Goal: Task Accomplishment & Management: Use online tool/utility

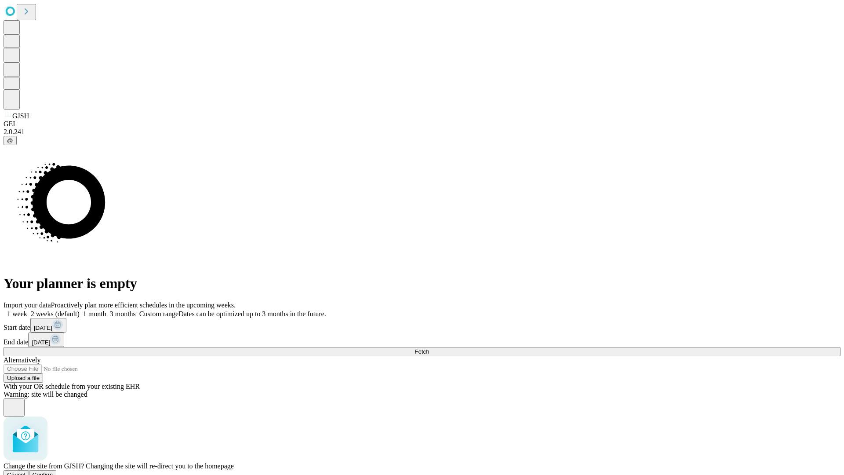
click at [53, 472] on span "Confirm" at bounding box center [43, 475] width 21 height 7
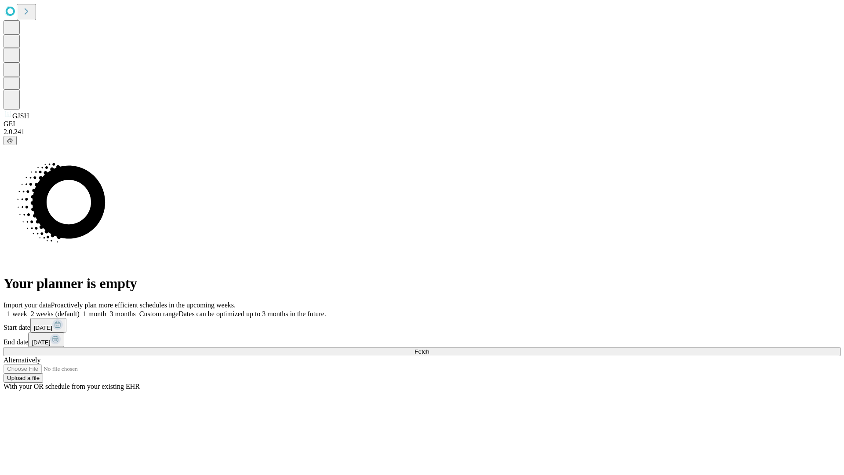
click at [27, 310] on label "1 week" at bounding box center [16, 313] width 24 height 7
click at [429, 348] on span "Fetch" at bounding box center [422, 351] width 15 height 7
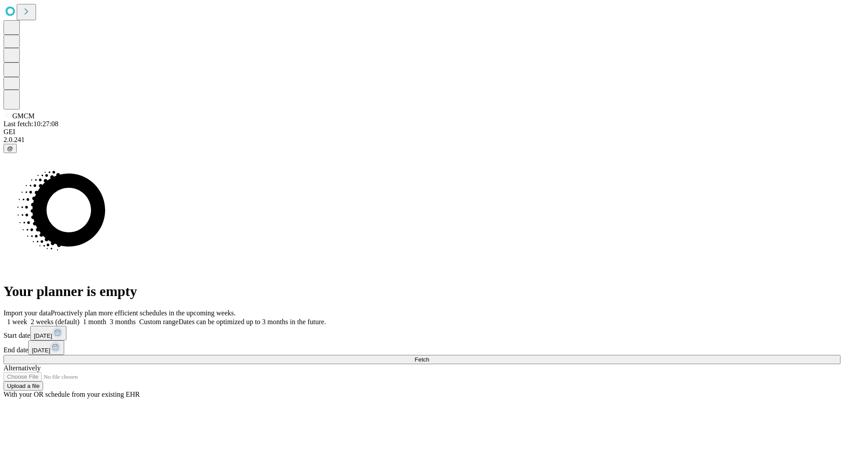
click at [27, 318] on label "1 week" at bounding box center [16, 321] width 24 height 7
click at [429, 356] on span "Fetch" at bounding box center [422, 359] width 15 height 7
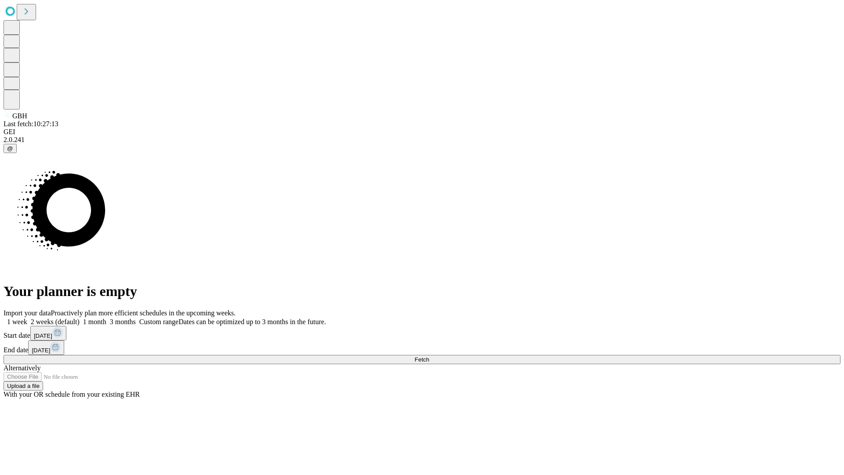
click at [27, 318] on label "1 week" at bounding box center [16, 321] width 24 height 7
click at [429, 356] on span "Fetch" at bounding box center [422, 359] width 15 height 7
click at [27, 318] on label "1 week" at bounding box center [16, 321] width 24 height 7
click at [429, 356] on span "Fetch" at bounding box center [422, 359] width 15 height 7
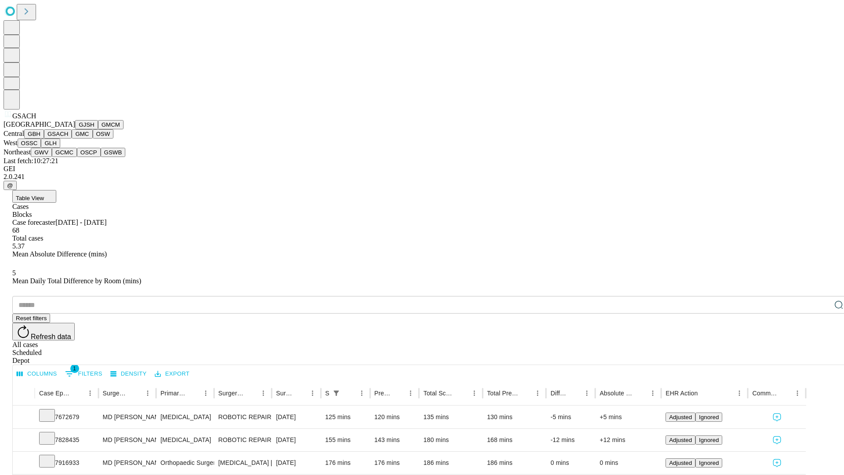
click at [72, 139] on button "GMC" at bounding box center [82, 133] width 21 height 9
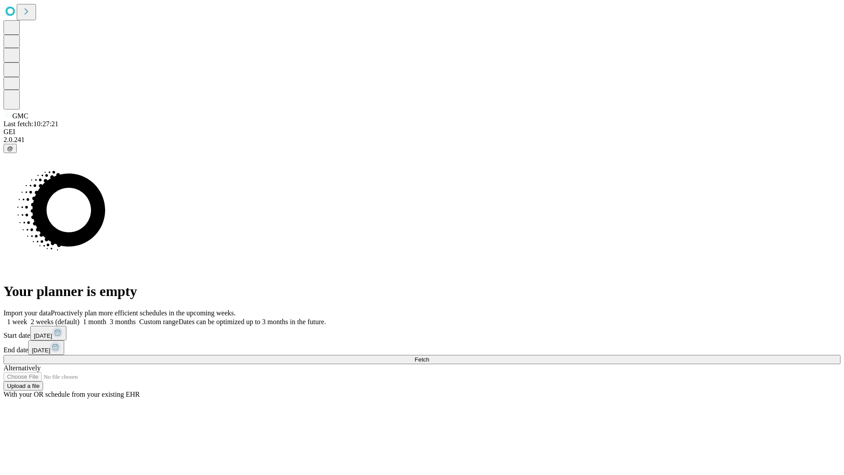
click at [27, 318] on label "1 week" at bounding box center [16, 321] width 24 height 7
click at [429, 356] on span "Fetch" at bounding box center [422, 359] width 15 height 7
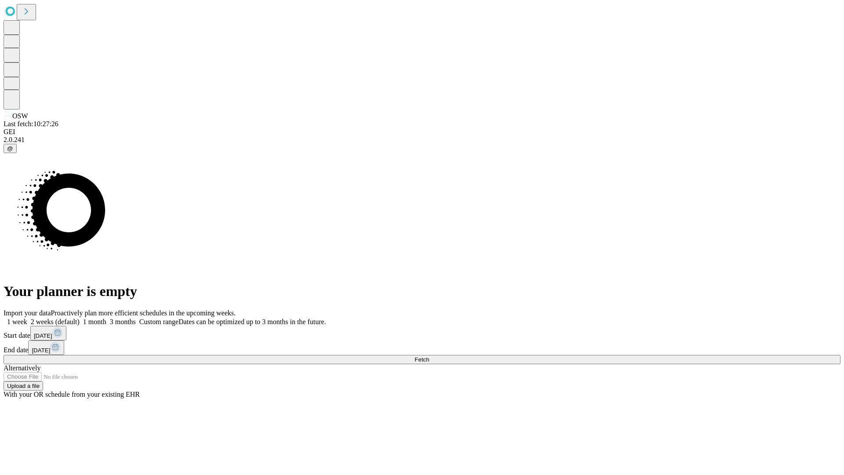
click at [27, 318] on label "1 week" at bounding box center [16, 321] width 24 height 7
click at [429, 356] on span "Fetch" at bounding box center [422, 359] width 15 height 7
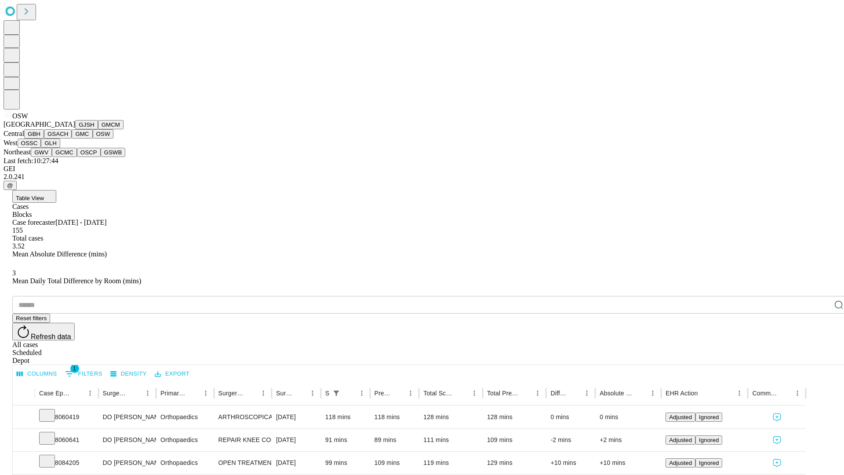
click at [41, 148] on button "OSSC" at bounding box center [30, 143] width 24 height 9
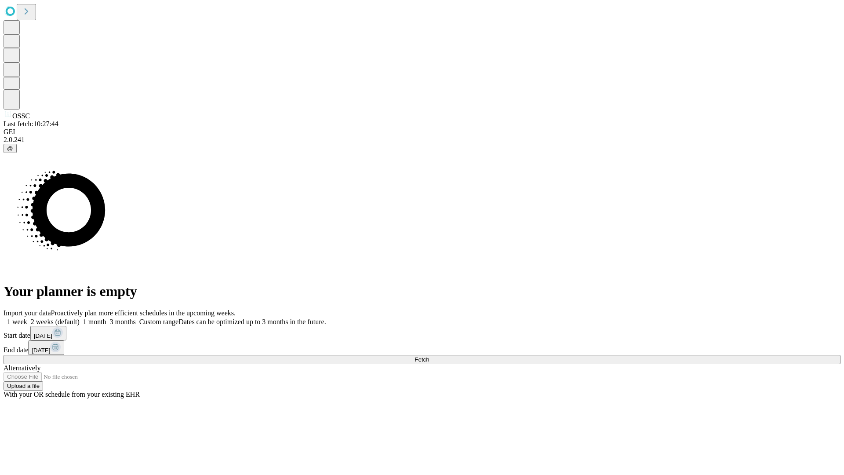
click at [27, 318] on label "1 week" at bounding box center [16, 321] width 24 height 7
click at [429, 356] on span "Fetch" at bounding box center [422, 359] width 15 height 7
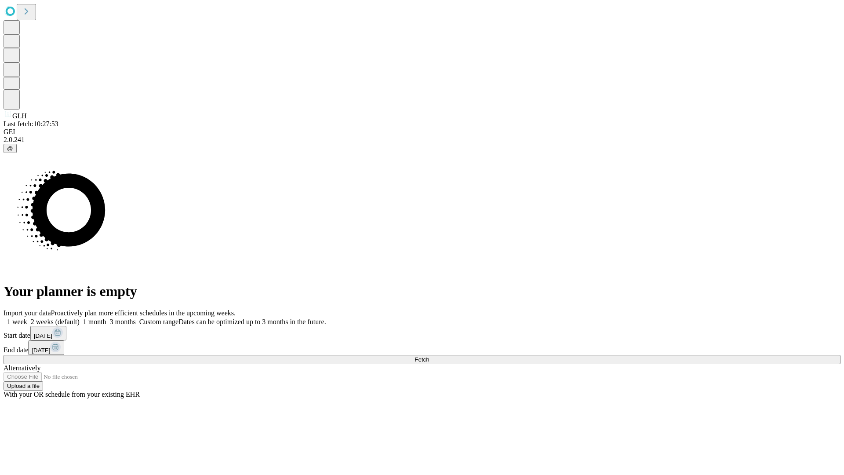
click at [27, 318] on label "1 week" at bounding box center [16, 321] width 24 height 7
click at [429, 356] on span "Fetch" at bounding box center [422, 359] width 15 height 7
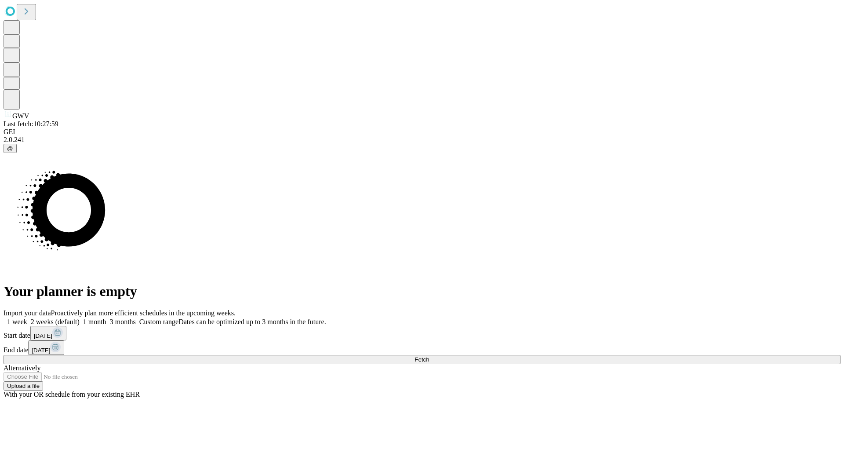
click at [27, 318] on label "1 week" at bounding box center [16, 321] width 24 height 7
click at [429, 356] on span "Fetch" at bounding box center [422, 359] width 15 height 7
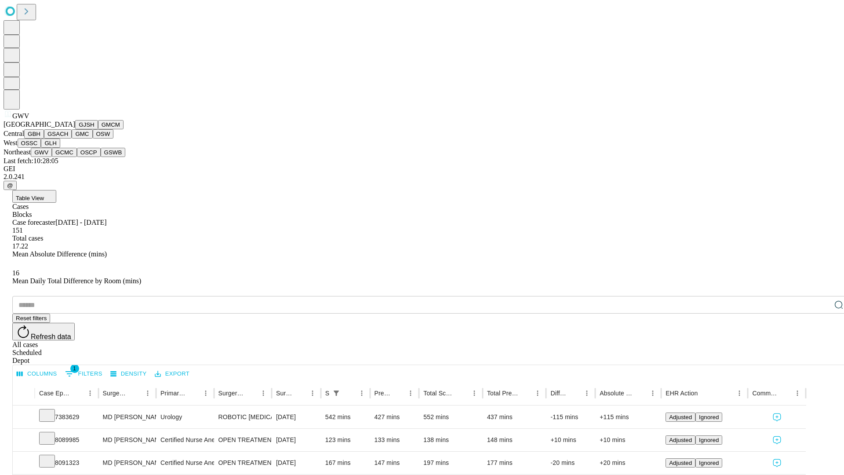
click at [68, 157] on button "GCMC" at bounding box center [64, 152] width 25 height 9
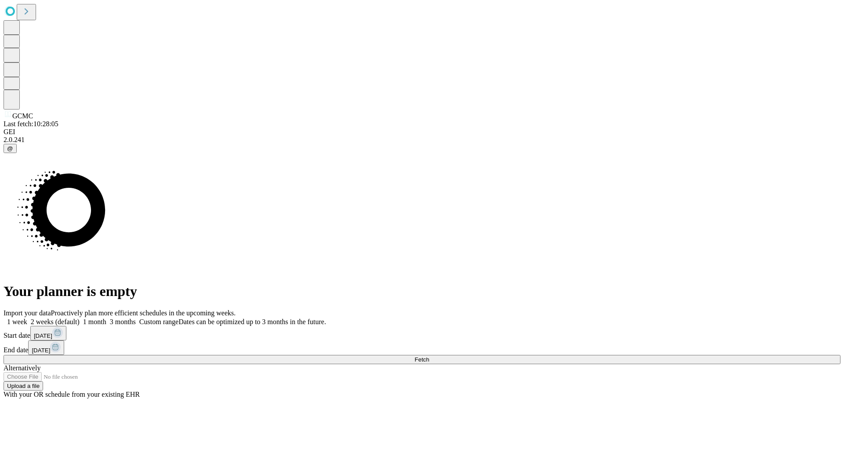
click at [27, 318] on label "1 week" at bounding box center [16, 321] width 24 height 7
click at [429, 356] on span "Fetch" at bounding box center [422, 359] width 15 height 7
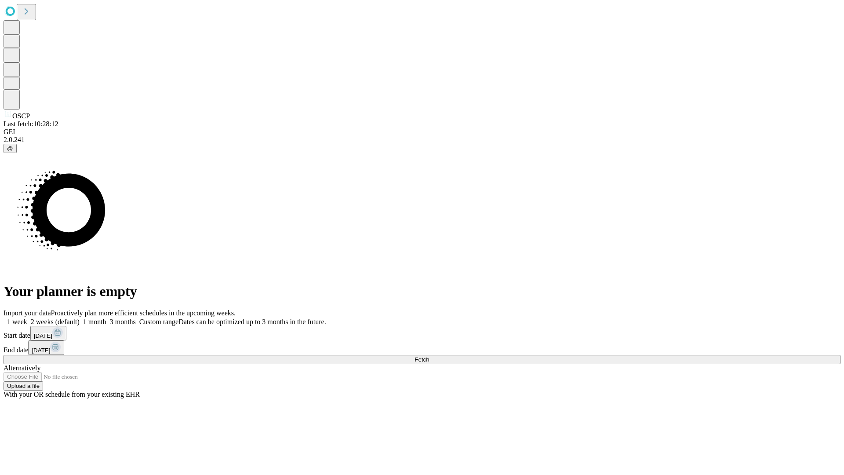
click at [27, 318] on label "1 week" at bounding box center [16, 321] width 24 height 7
click at [429, 356] on span "Fetch" at bounding box center [422, 359] width 15 height 7
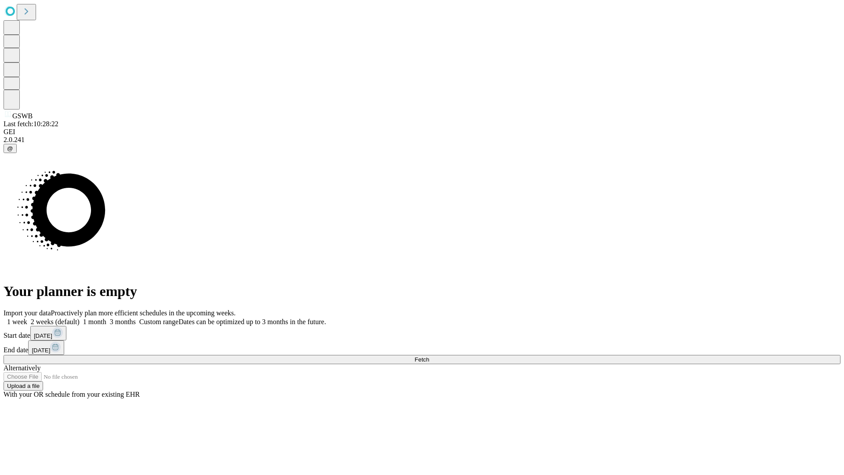
click at [27, 318] on label "1 week" at bounding box center [16, 321] width 24 height 7
click at [429, 356] on span "Fetch" at bounding box center [422, 359] width 15 height 7
